Goal: Find specific page/section: Find specific page/section

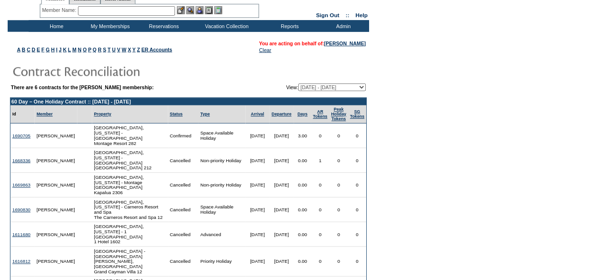
scroll to position [22, 0]
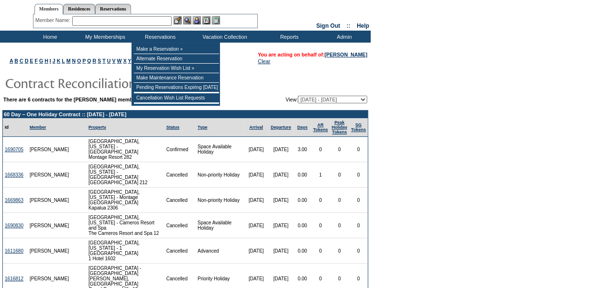
click at [155, 23] on input "text" at bounding box center [121, 21] width 99 height 10
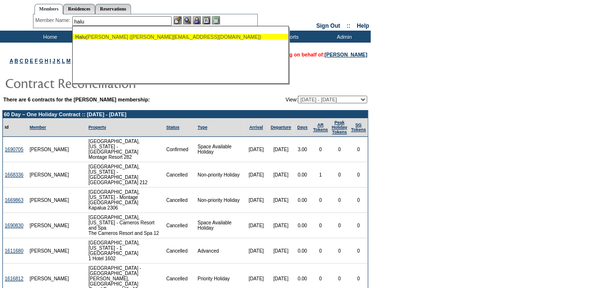
click at [146, 35] on div "Halu schak, John (jhaluschak@me.com)" at bounding box center [180, 37] width 210 height 6
type input "Haluschak, John (jhaluschak@me.com)"
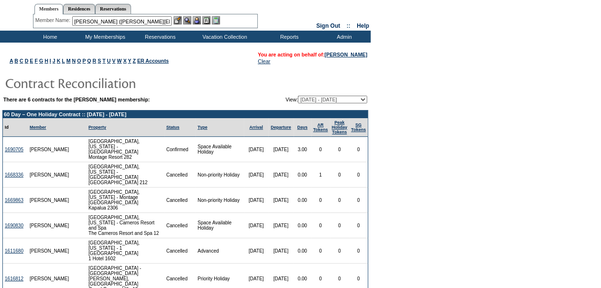
click at [190, 20] on img at bounding box center [187, 20] width 8 height 8
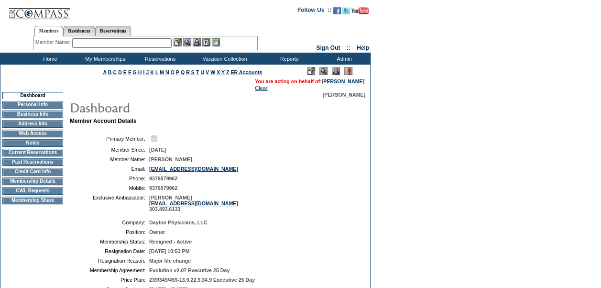
click at [336, 70] on img at bounding box center [336, 71] width 8 height 8
